Goal: Task Accomplishment & Management: Use online tool/utility

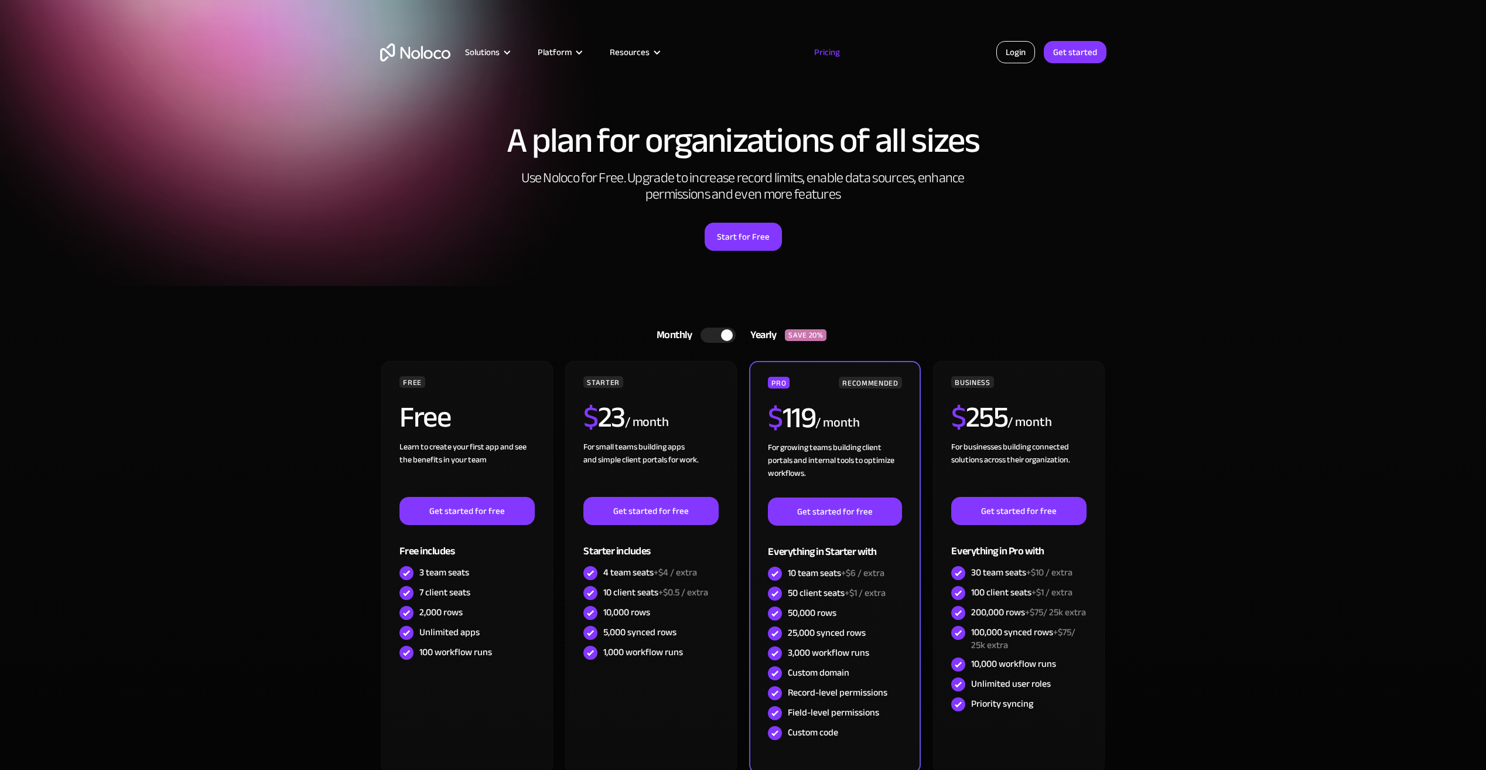
click at [1019, 59] on link "Login" at bounding box center [1016, 52] width 39 height 22
click at [1022, 51] on link "Login" at bounding box center [1016, 52] width 39 height 22
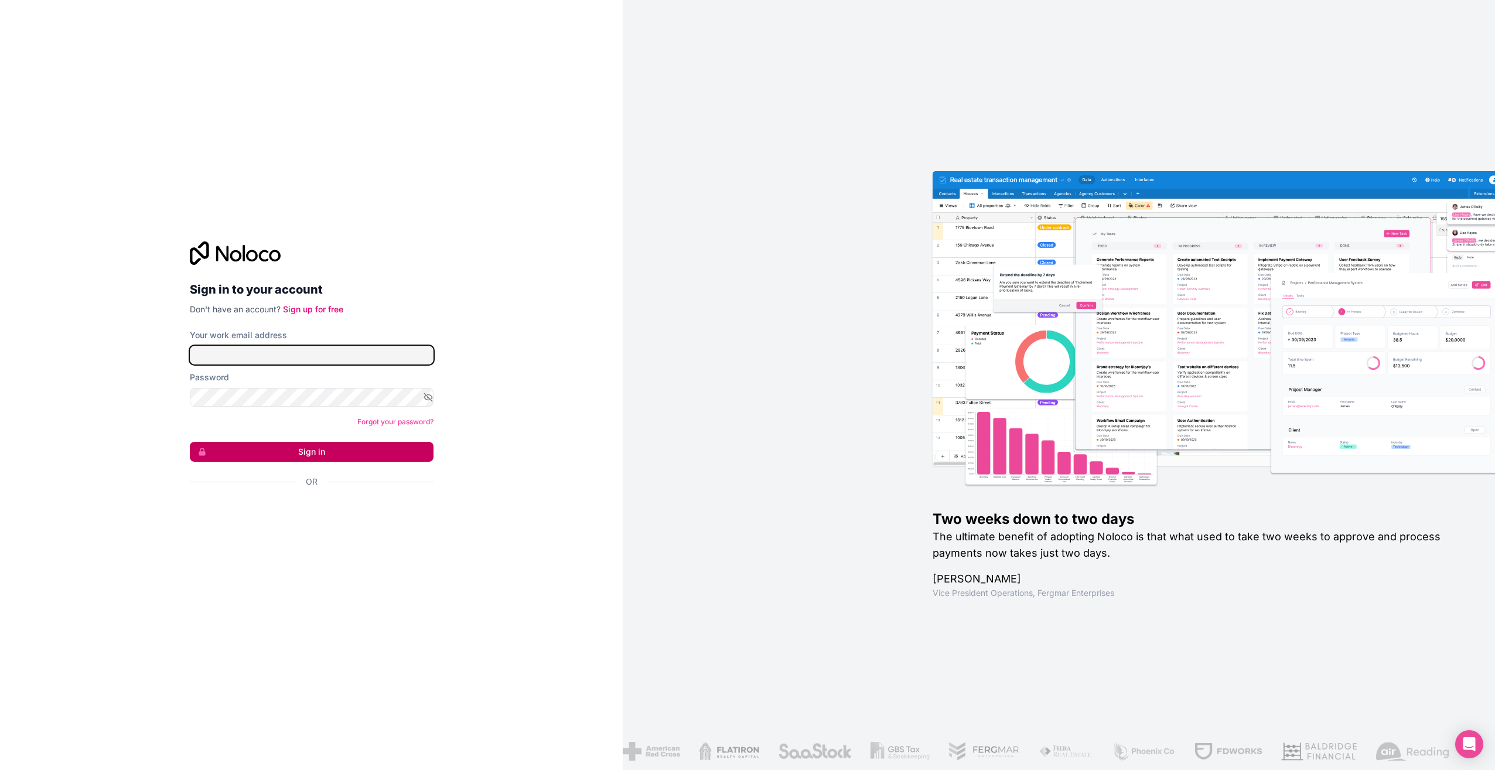
type input "[PERSON_NAME][EMAIL_ADDRESS][DOMAIN_NAME]"
click at [299, 450] on button "Sign in" at bounding box center [312, 452] width 244 height 20
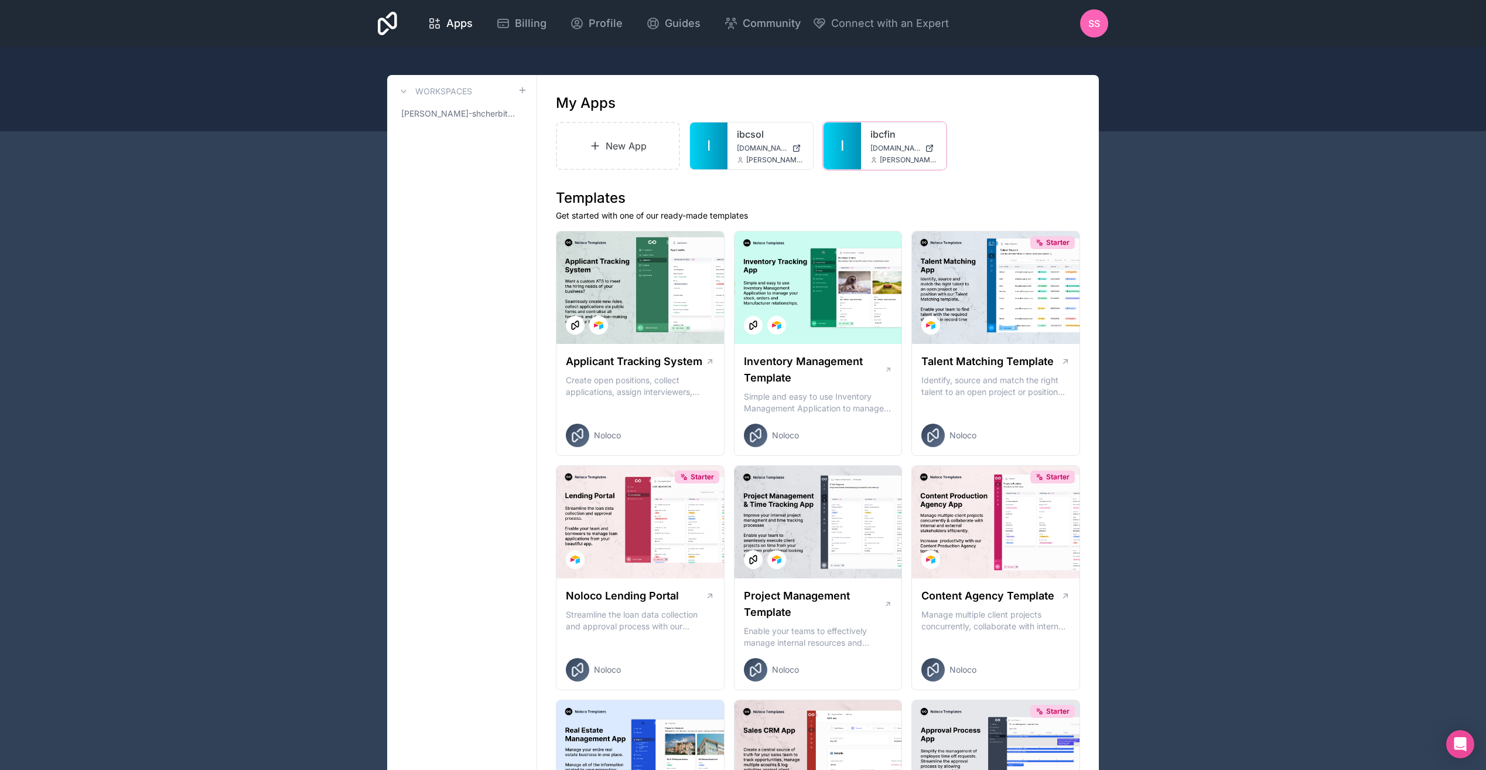
click at [0, 0] on icon at bounding box center [0, 0] width 0 height 0
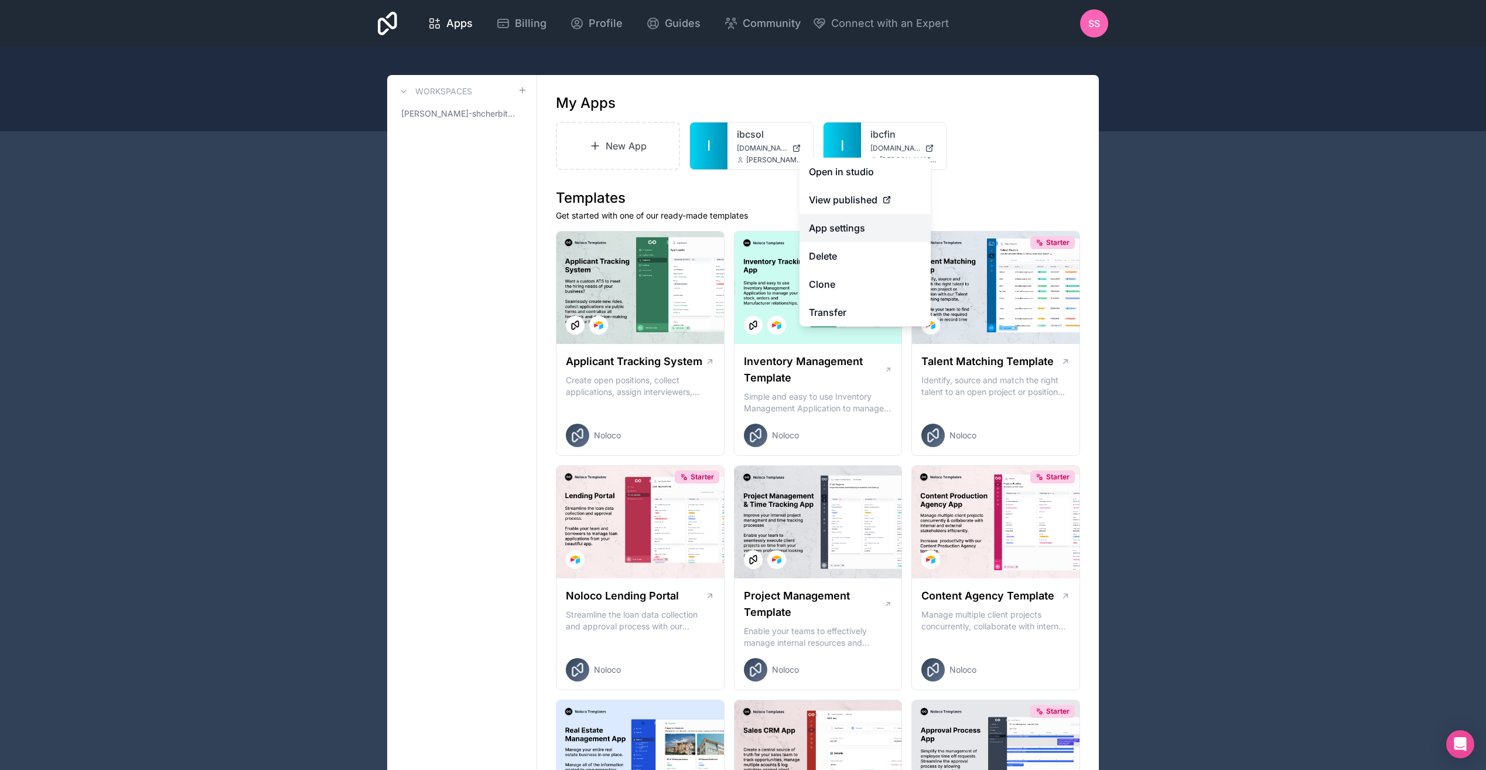
click at [851, 229] on link "App settings" at bounding box center [865, 228] width 131 height 28
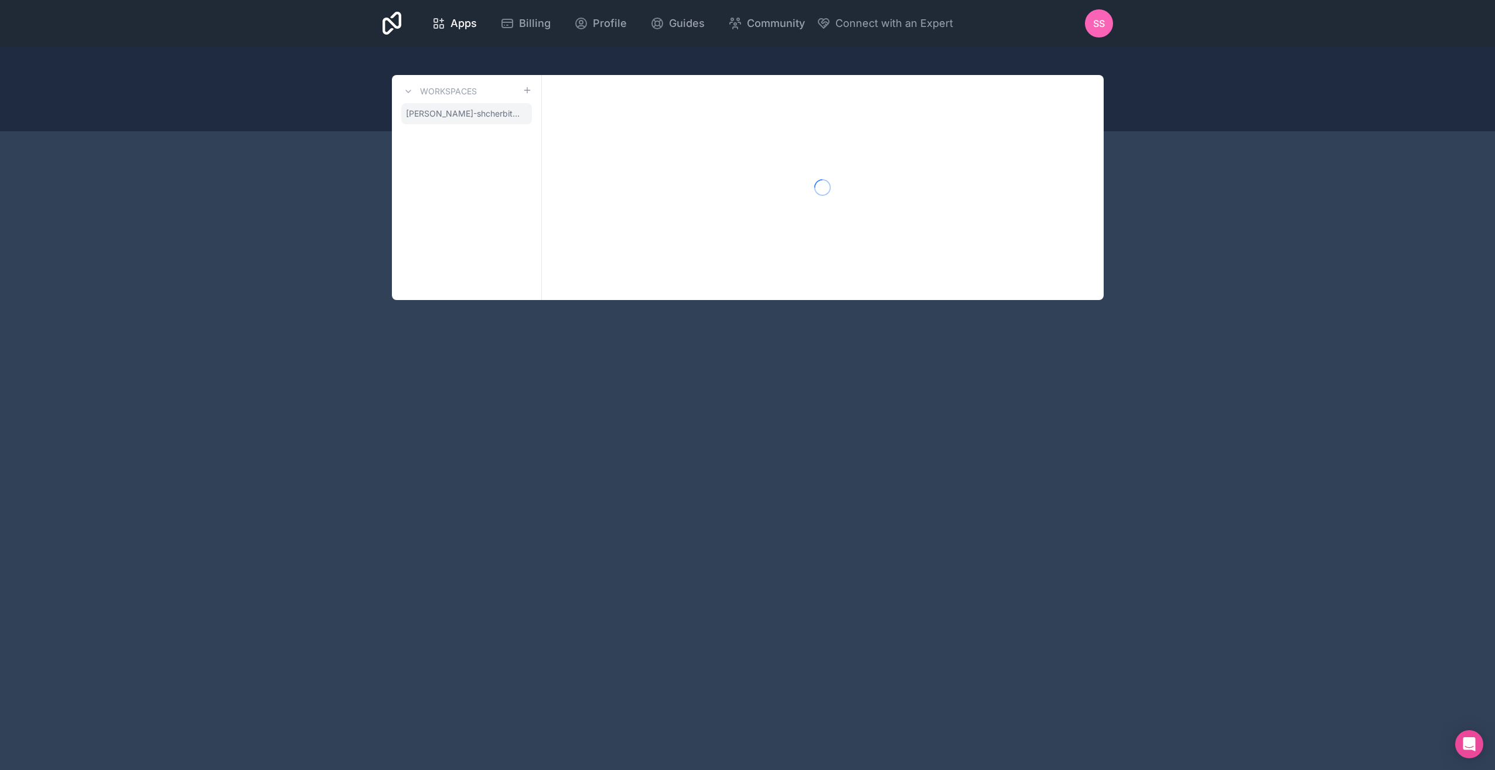
click at [456, 112] on span "[PERSON_NAME]-shcherbitskii" at bounding box center [464, 114] width 117 height 12
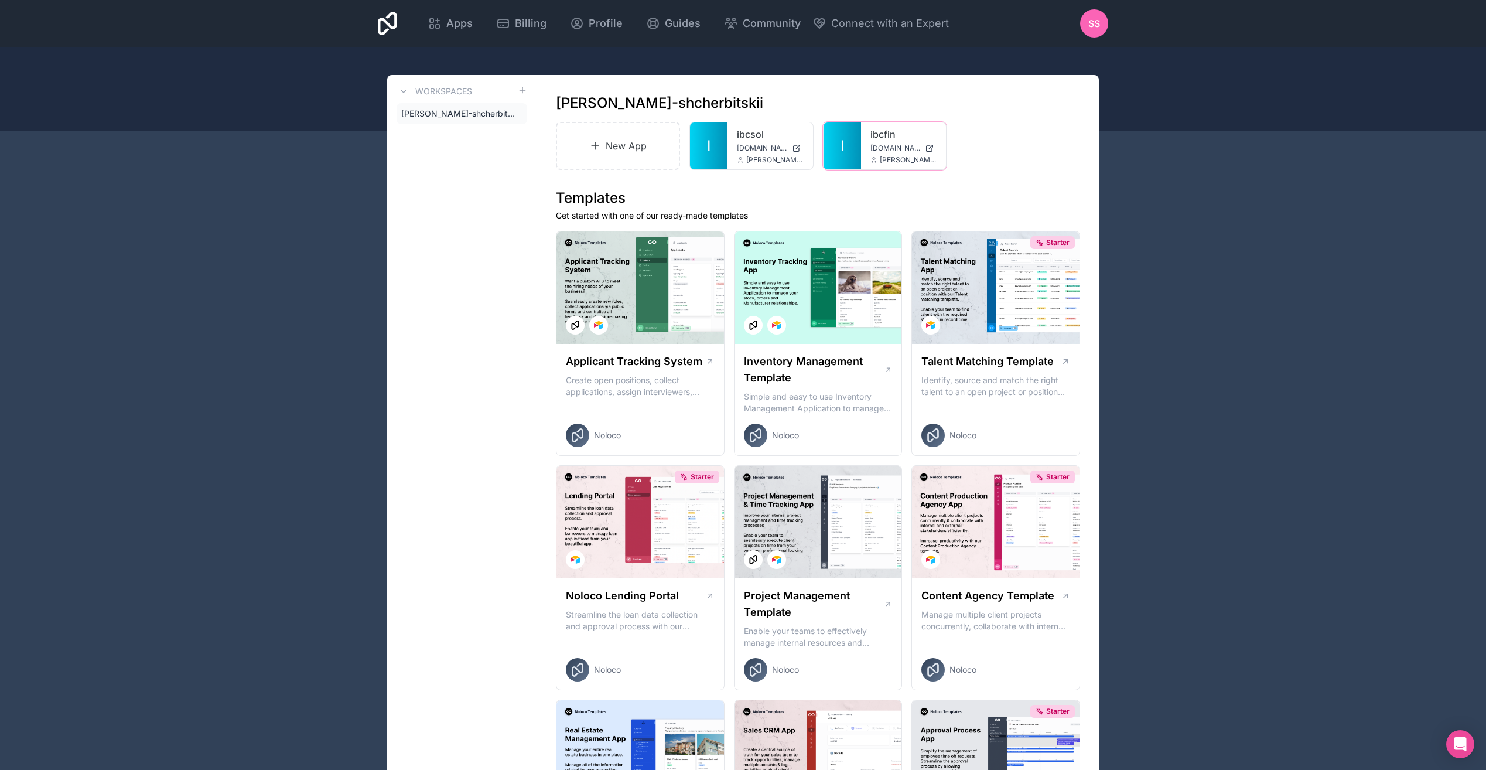
click at [0, 0] on div at bounding box center [0, 0] width 0 height 0
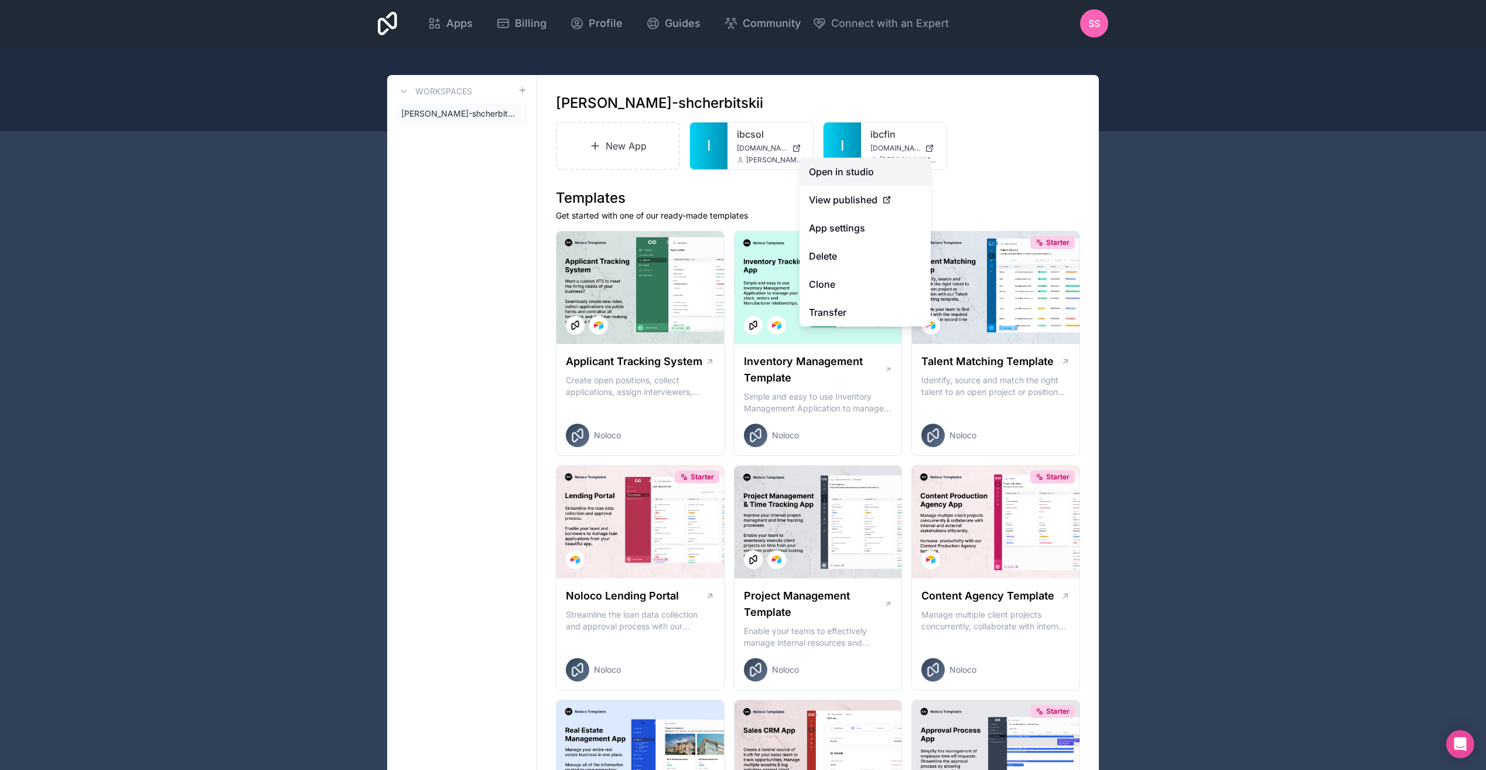
click at [872, 175] on link "Open in studio" at bounding box center [865, 172] width 131 height 28
